Goal: Book appointment/travel/reservation

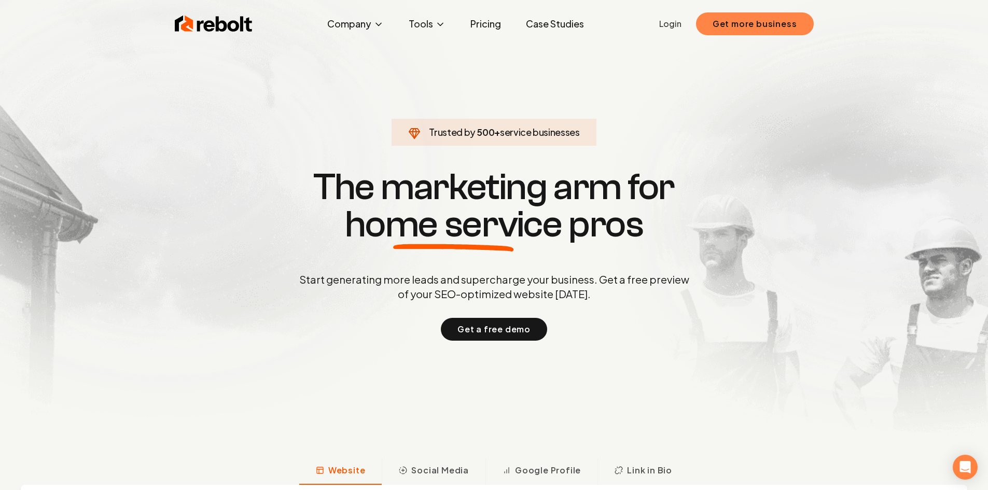
click at [709, 27] on button "Get more business" at bounding box center [755, 23] width 118 height 23
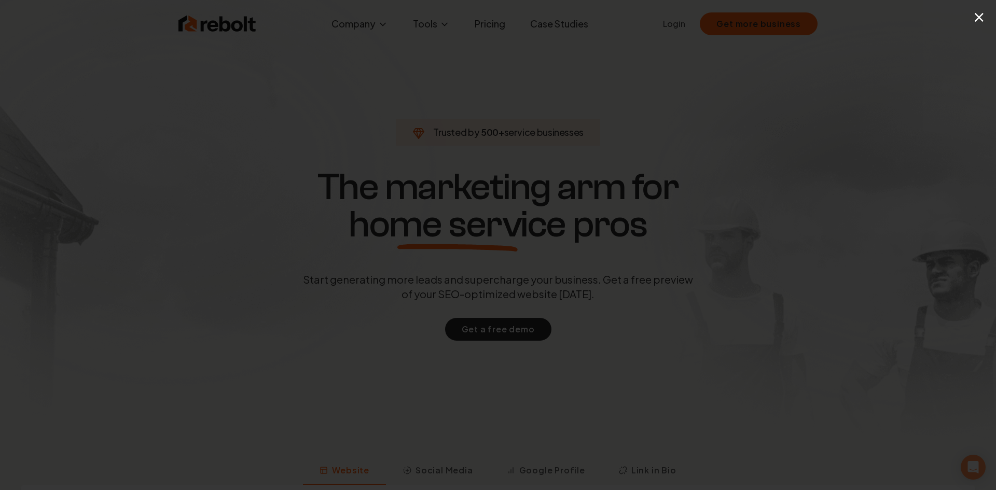
click at [549, 83] on div "×" at bounding box center [498, 245] width 996 height 490
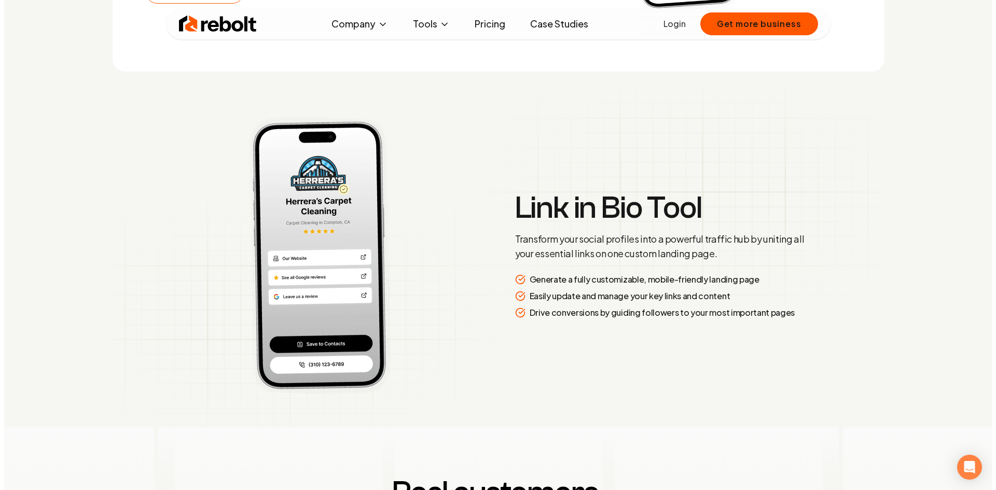
scroll to position [2438, 0]
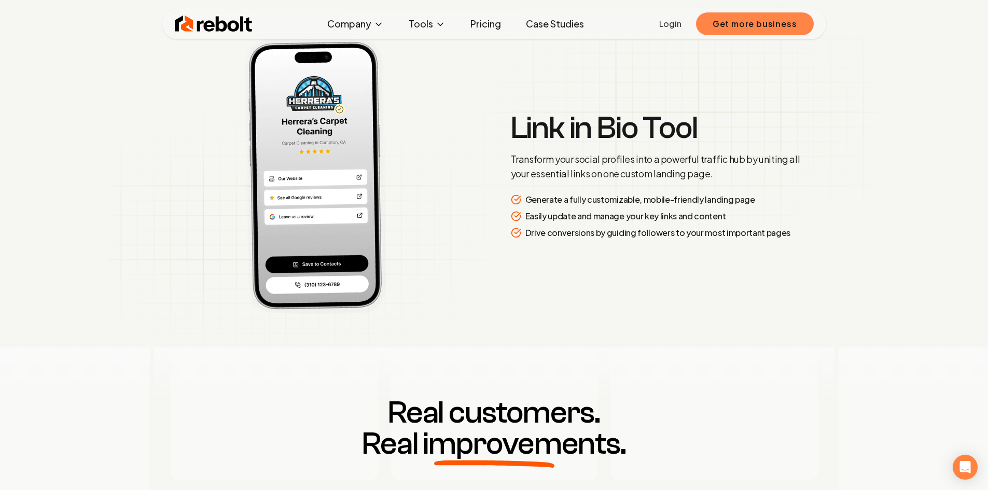
click at [728, 26] on button "Get more business" at bounding box center [755, 23] width 118 height 23
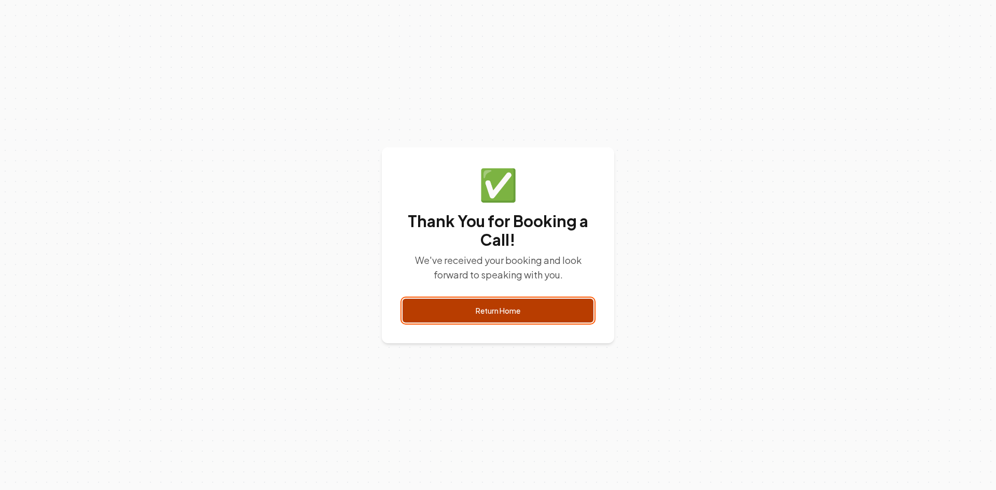
click at [526, 316] on link "Return Home" at bounding box center [498, 311] width 191 height 24
